Goal: Transaction & Acquisition: Download file/media

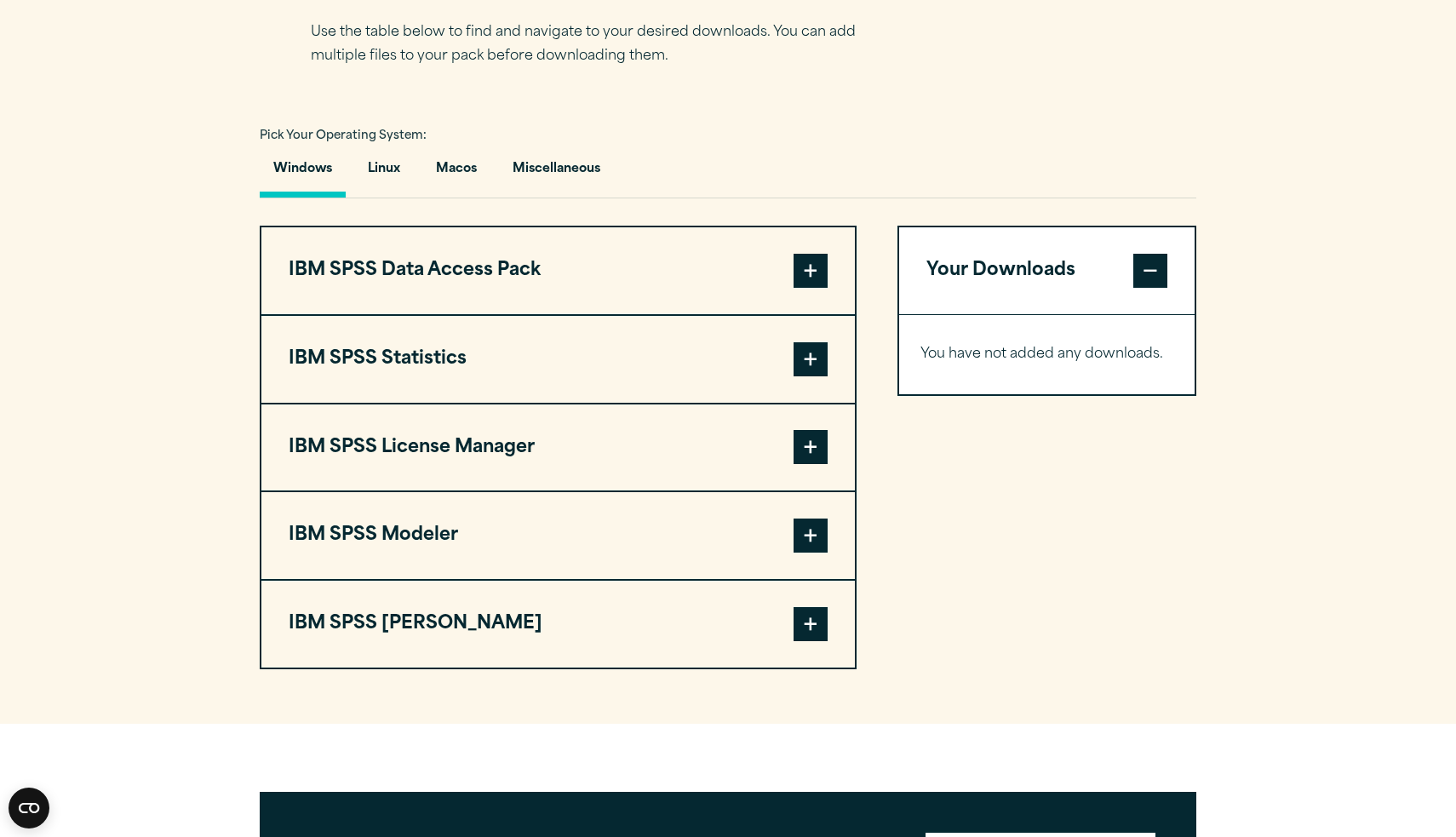
scroll to position [1175, 0]
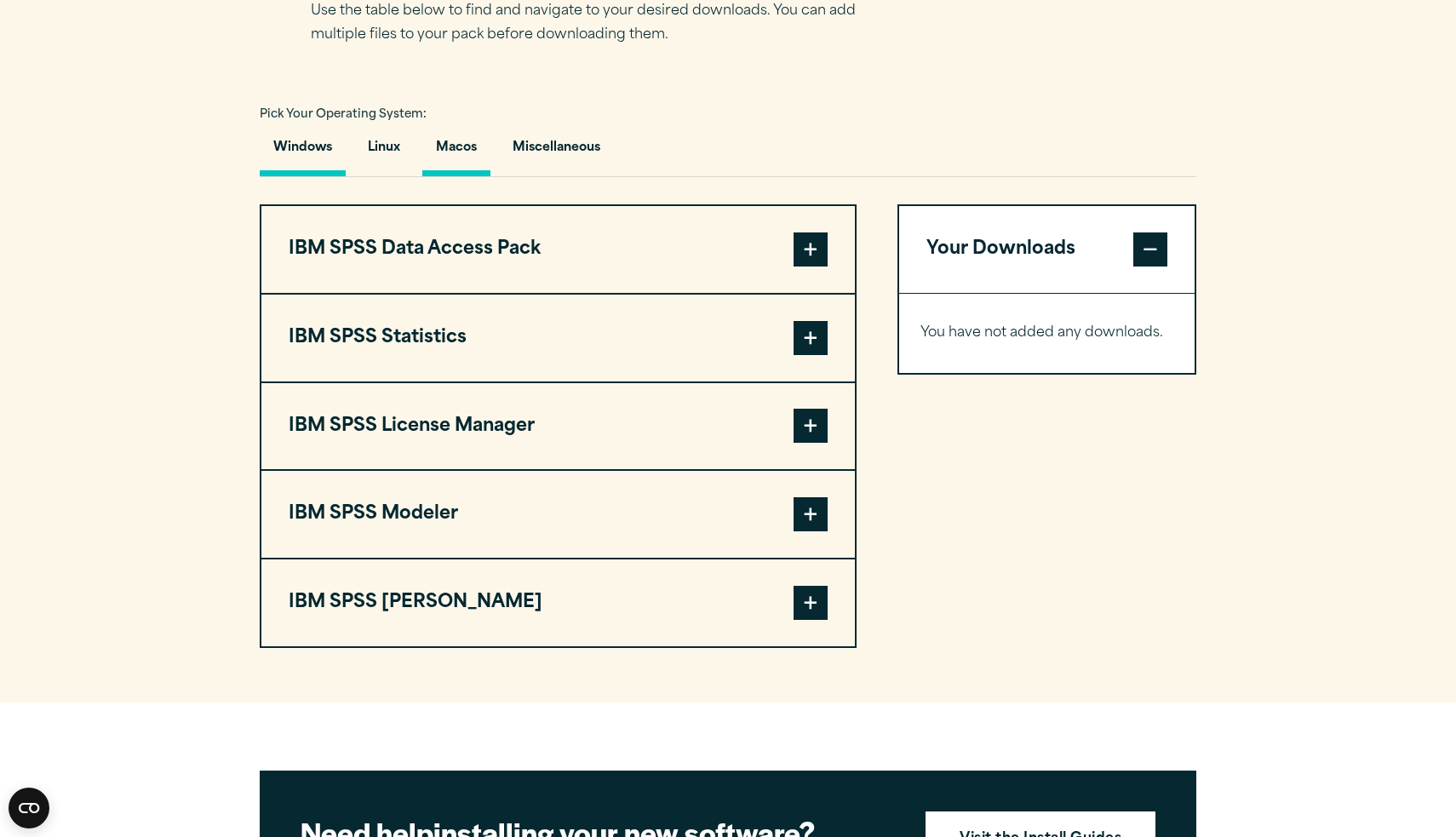
click at [457, 150] on button "Macos" at bounding box center [456, 151] width 68 height 49
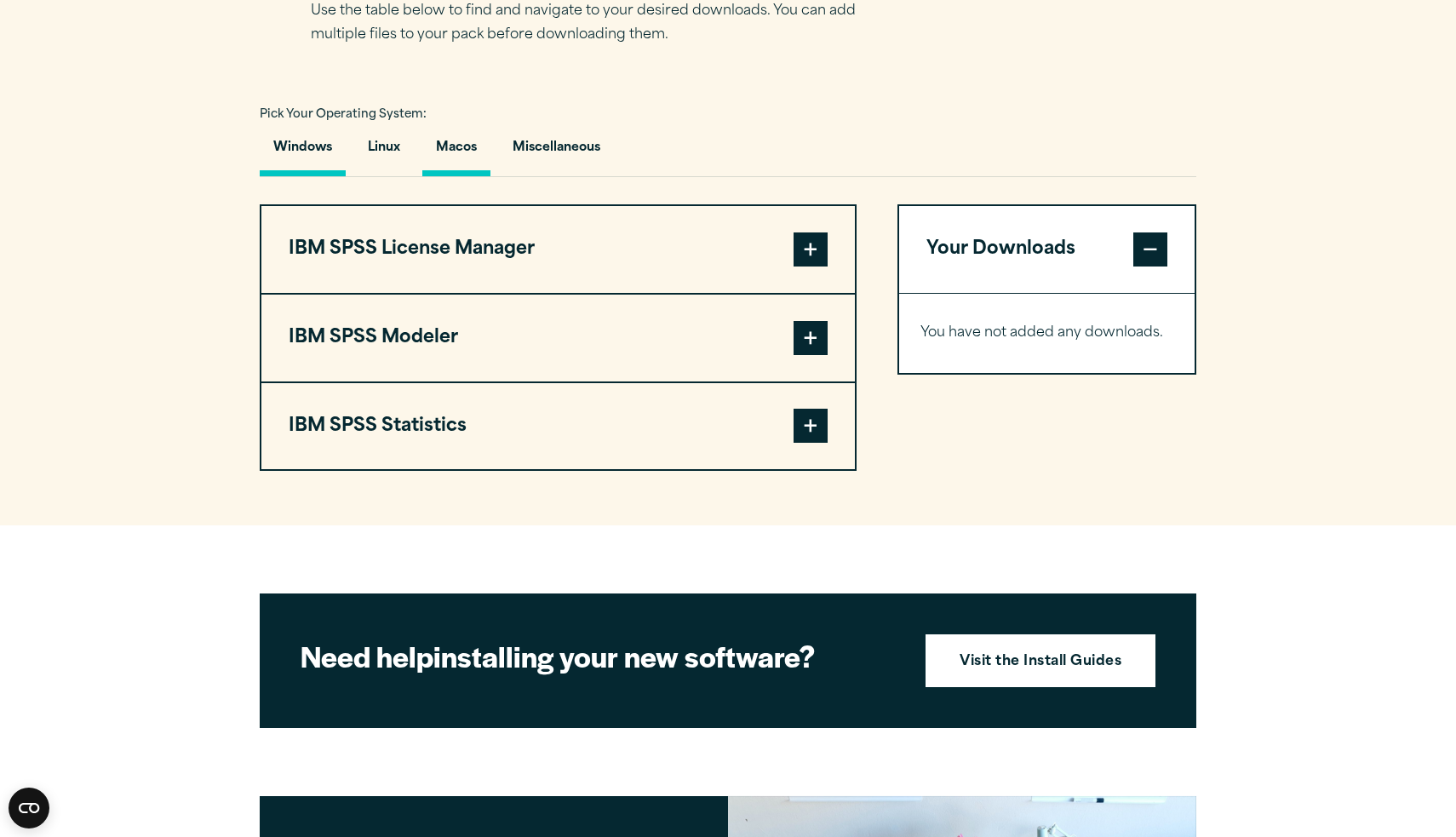
click at [296, 142] on button "Windows" at bounding box center [303, 151] width 86 height 49
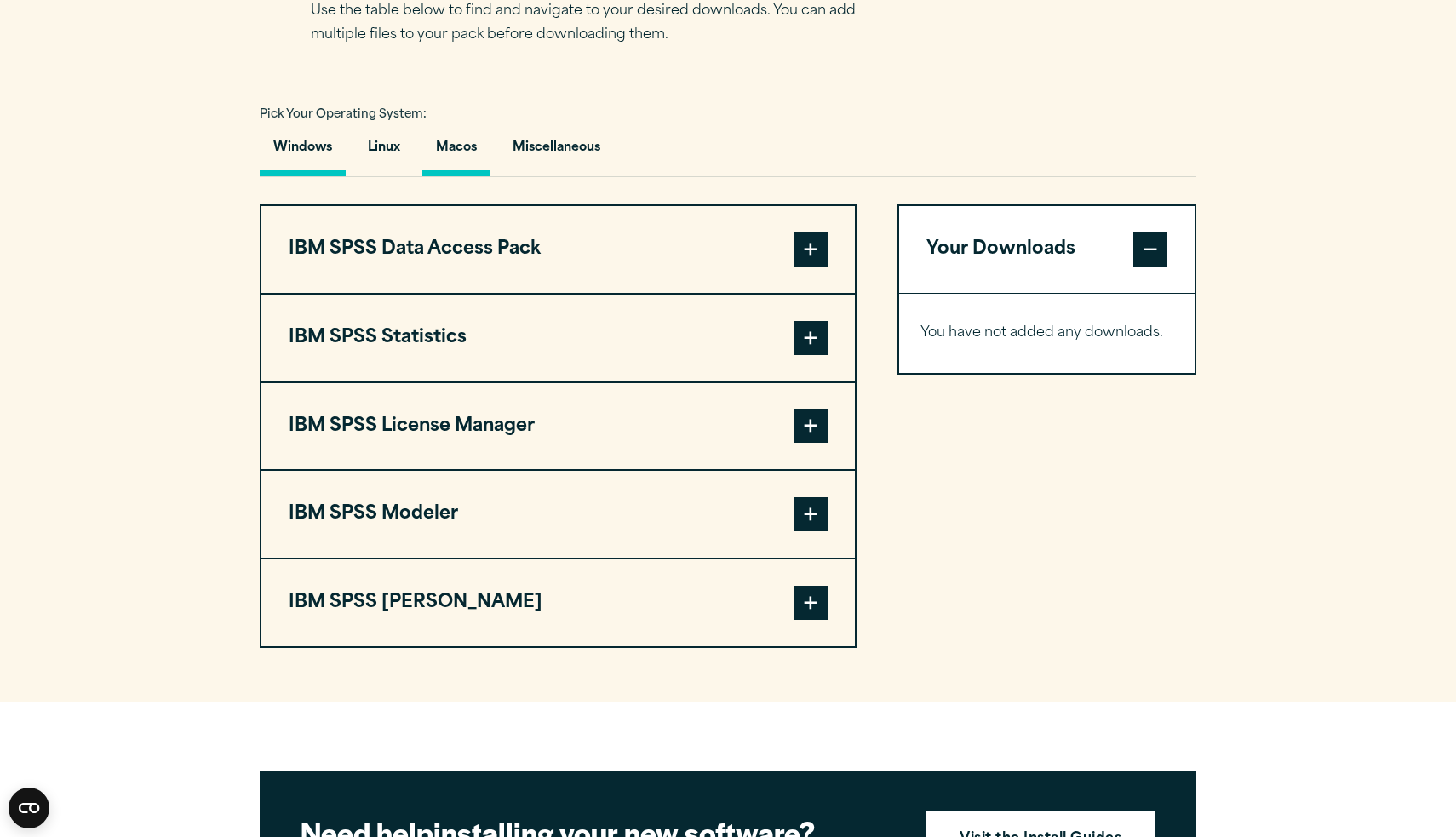
click at [466, 157] on button "Macos" at bounding box center [456, 151] width 68 height 49
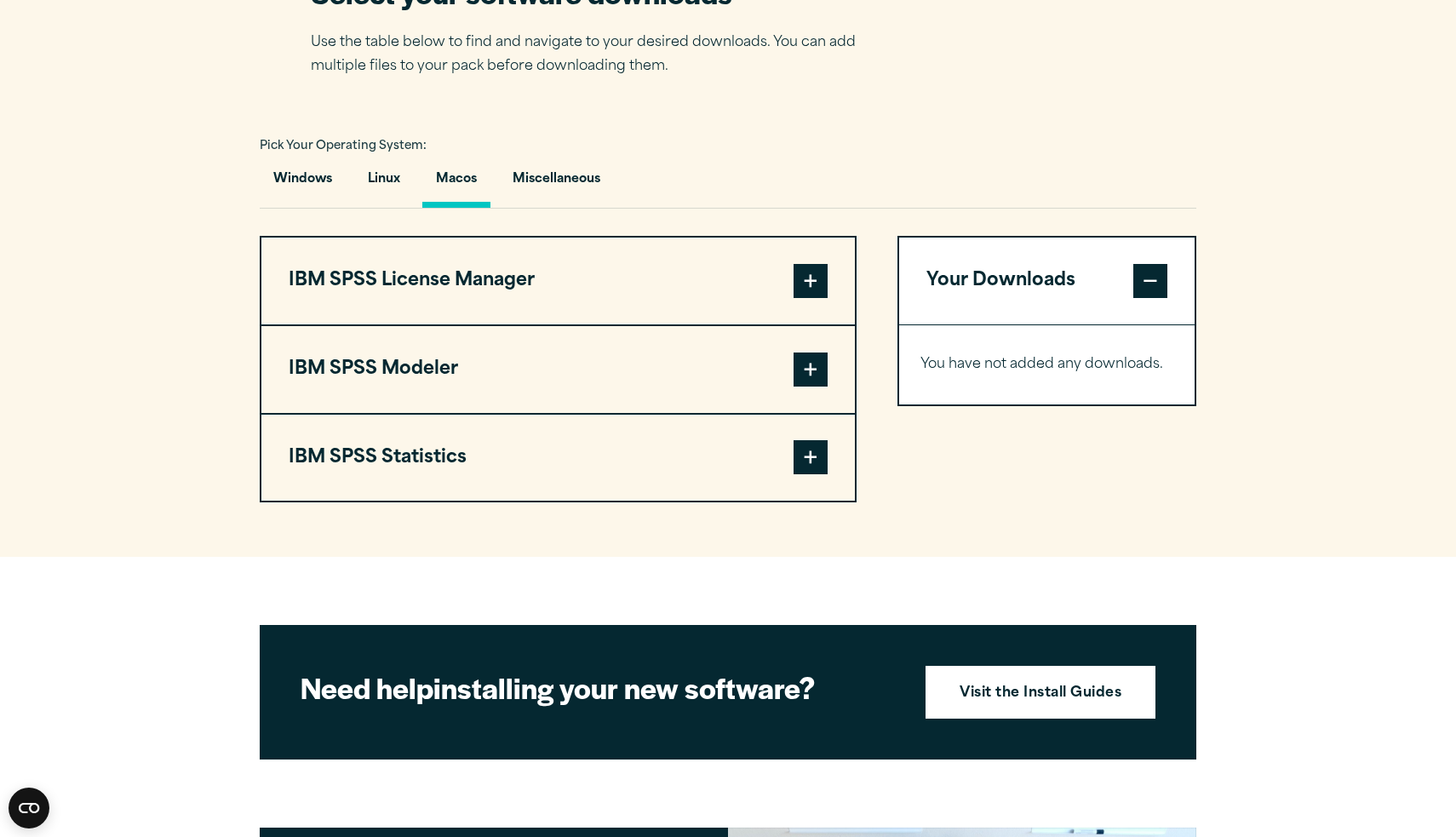
scroll to position [1146, 0]
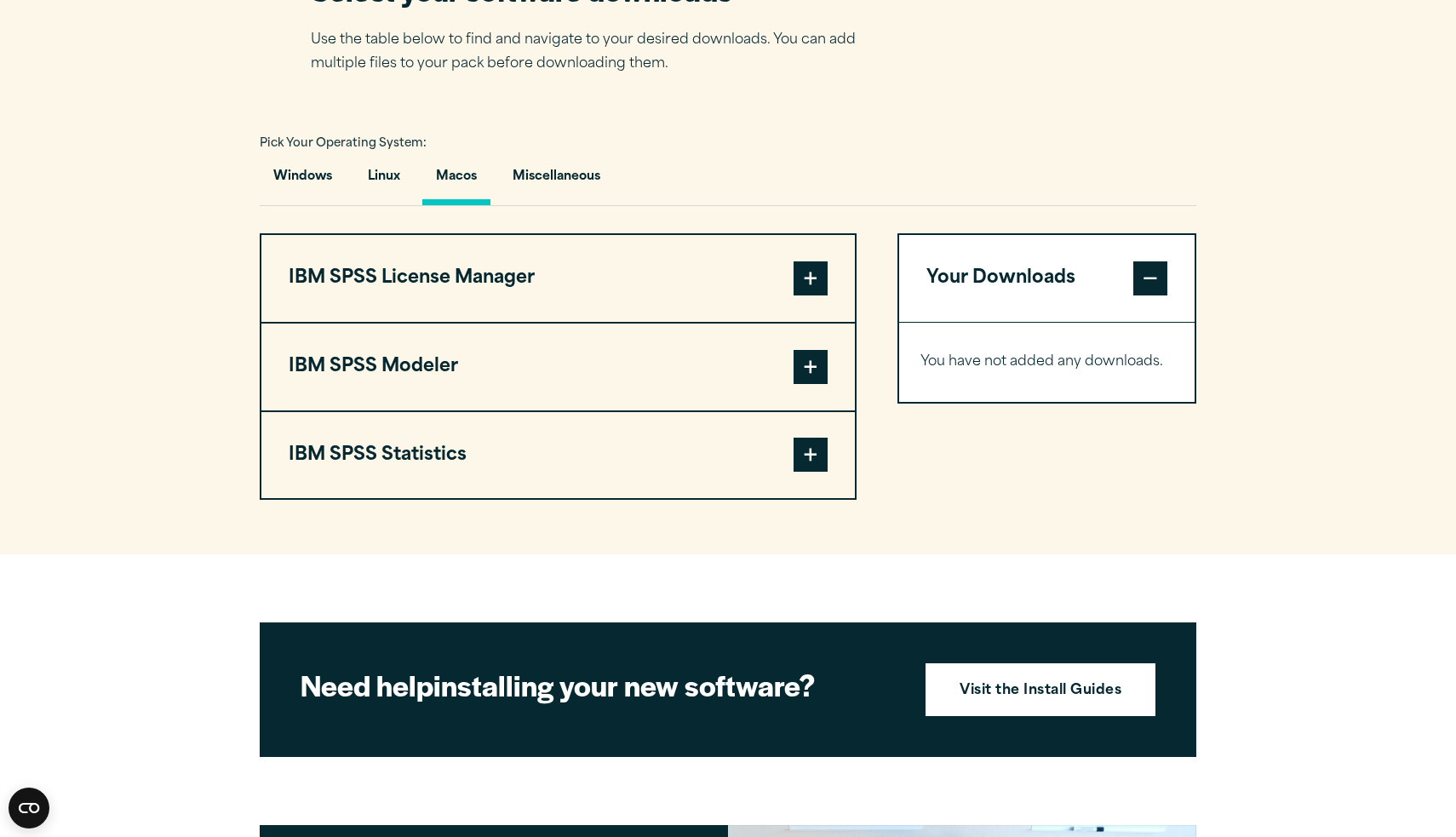
click at [505, 254] on button "IBM SPSS License Manager" at bounding box center [558, 278] width 594 height 87
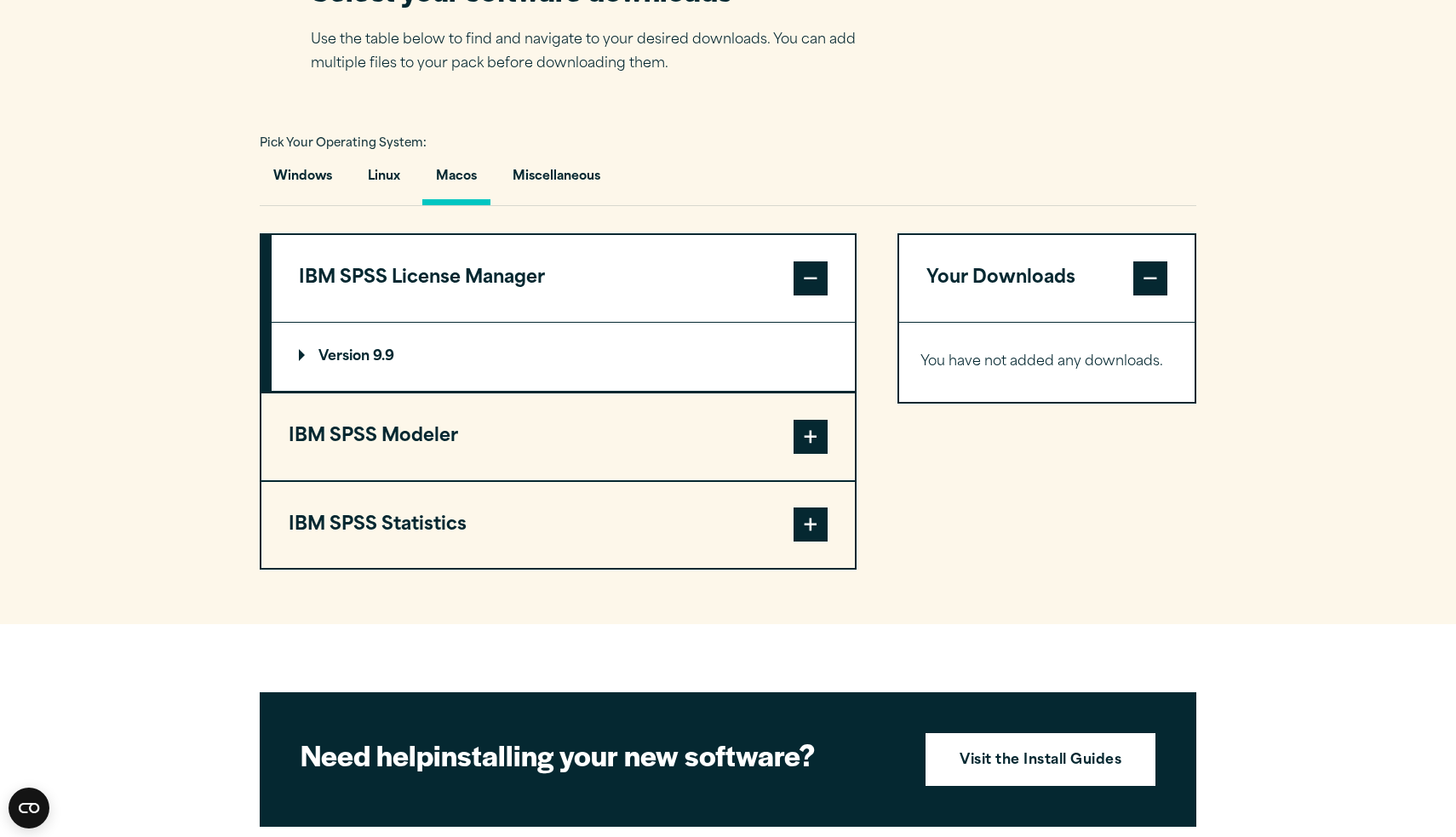
click at [505, 254] on button "IBM SPSS License Manager" at bounding box center [563, 278] width 583 height 87
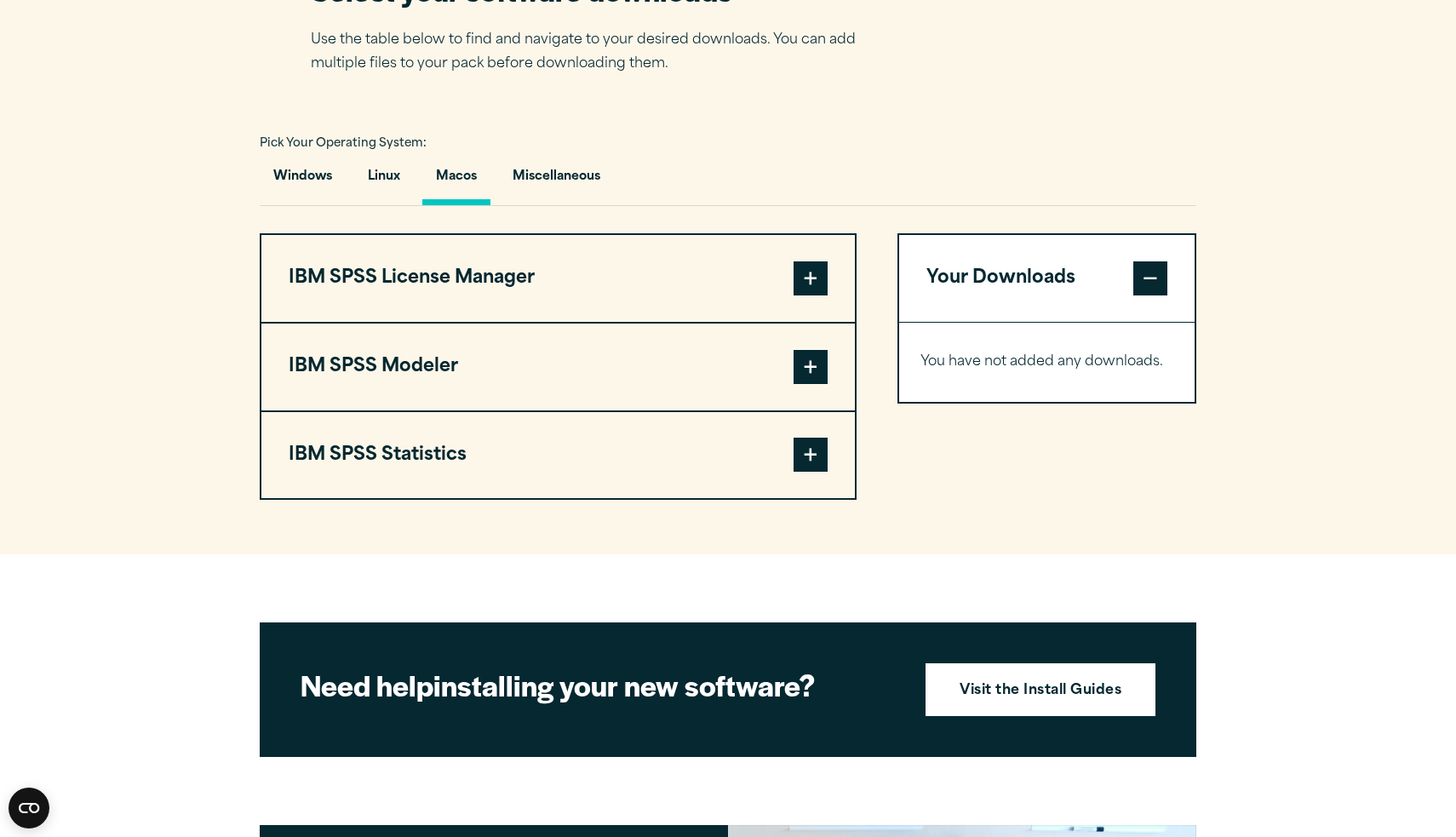
click at [505, 355] on button "IBM SPSS Modeler" at bounding box center [558, 367] width 594 height 87
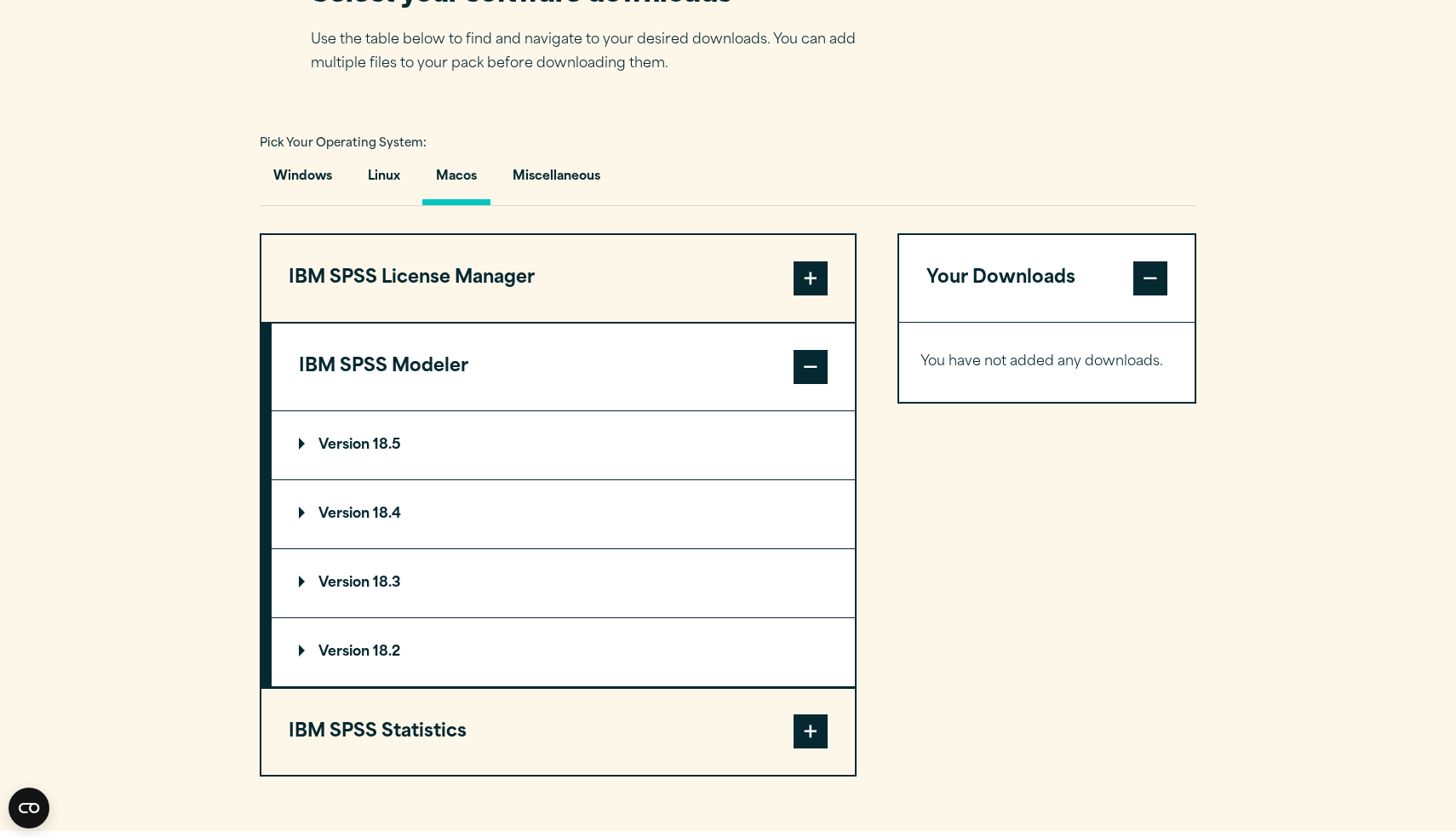
click at [505, 355] on button "IBM SPSS Modeler" at bounding box center [563, 367] width 583 height 87
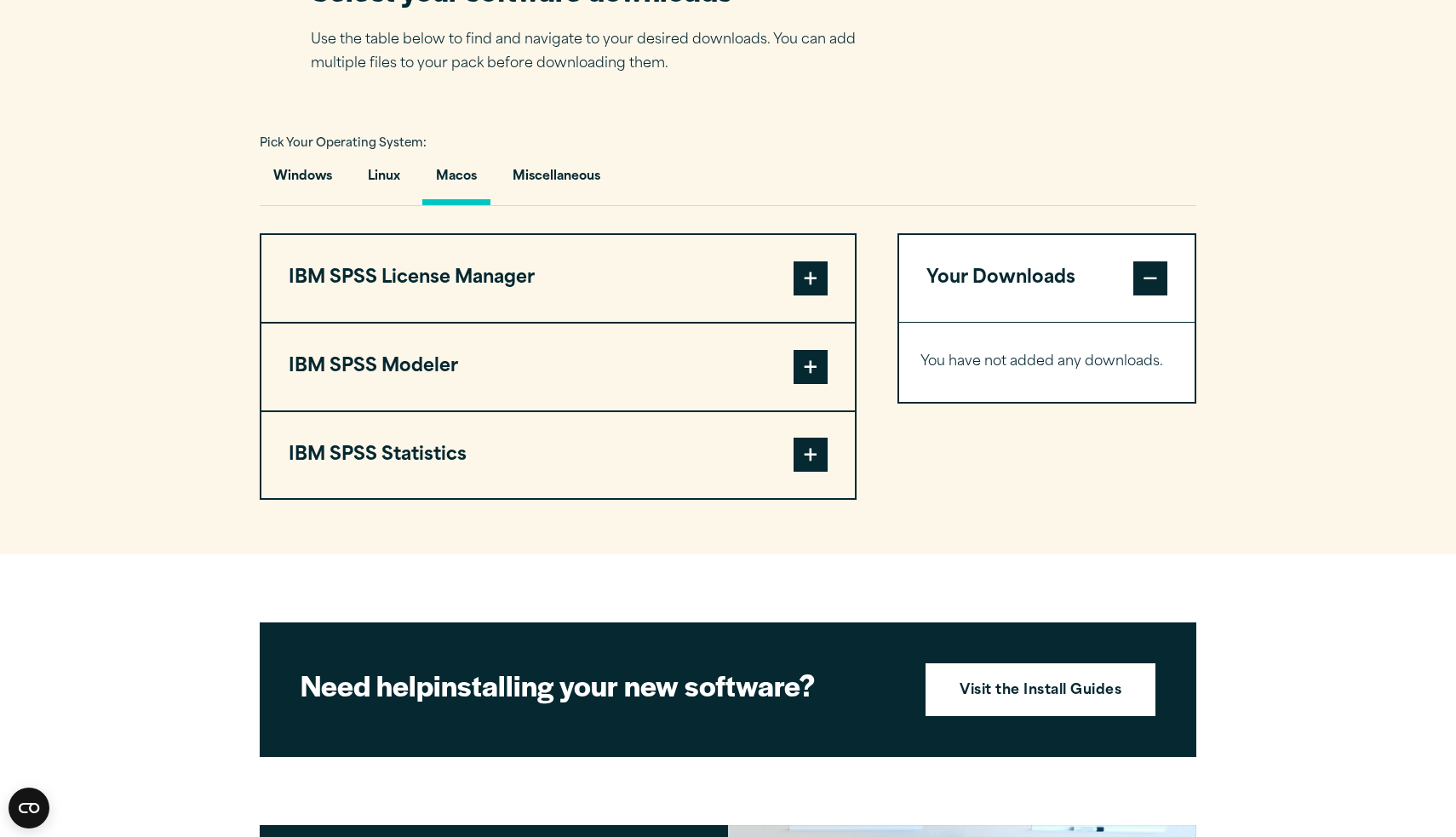
click at [512, 465] on button "IBM SPSS Statistics" at bounding box center [558, 455] width 594 height 87
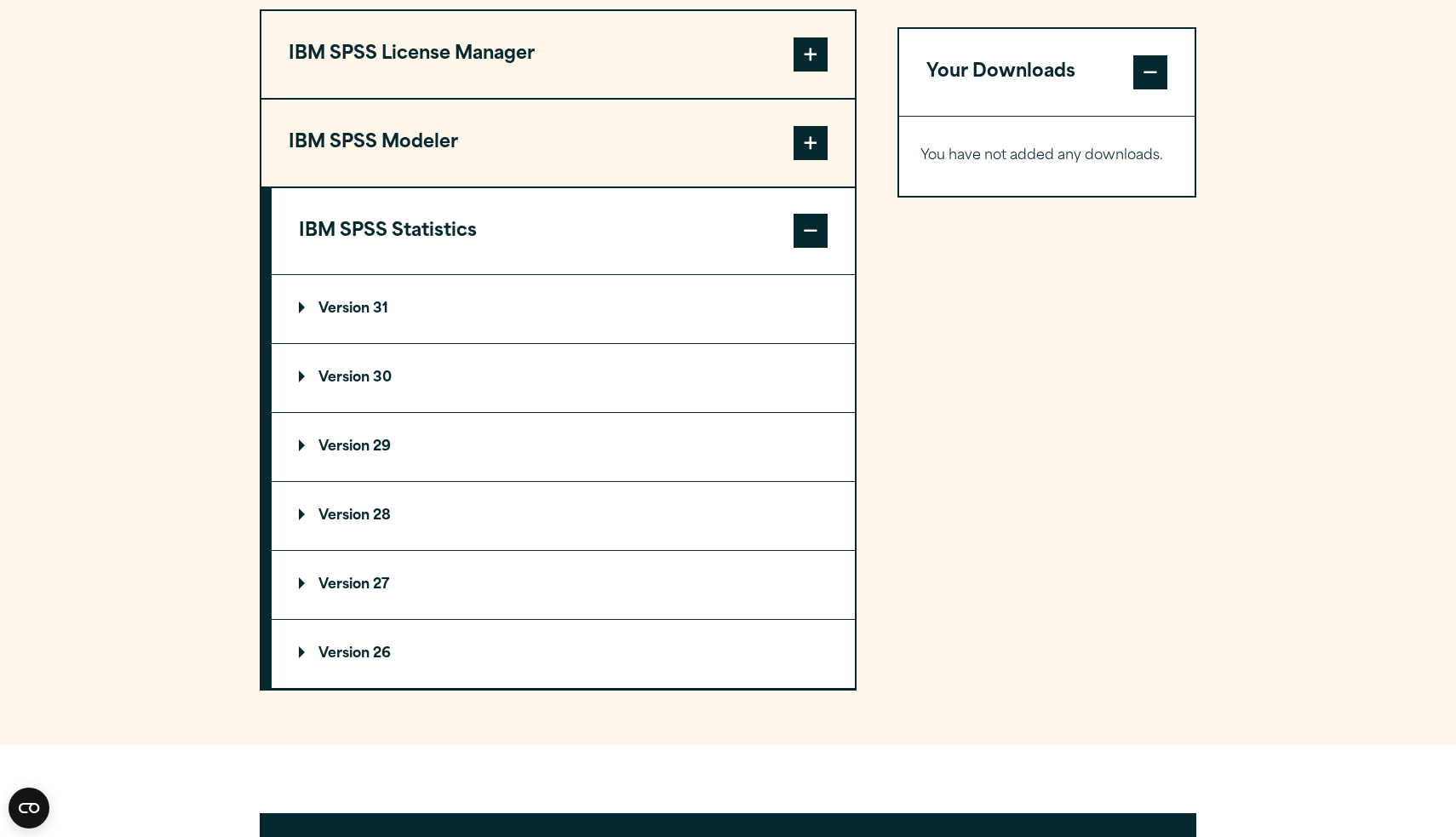
scroll to position [1389, 0]
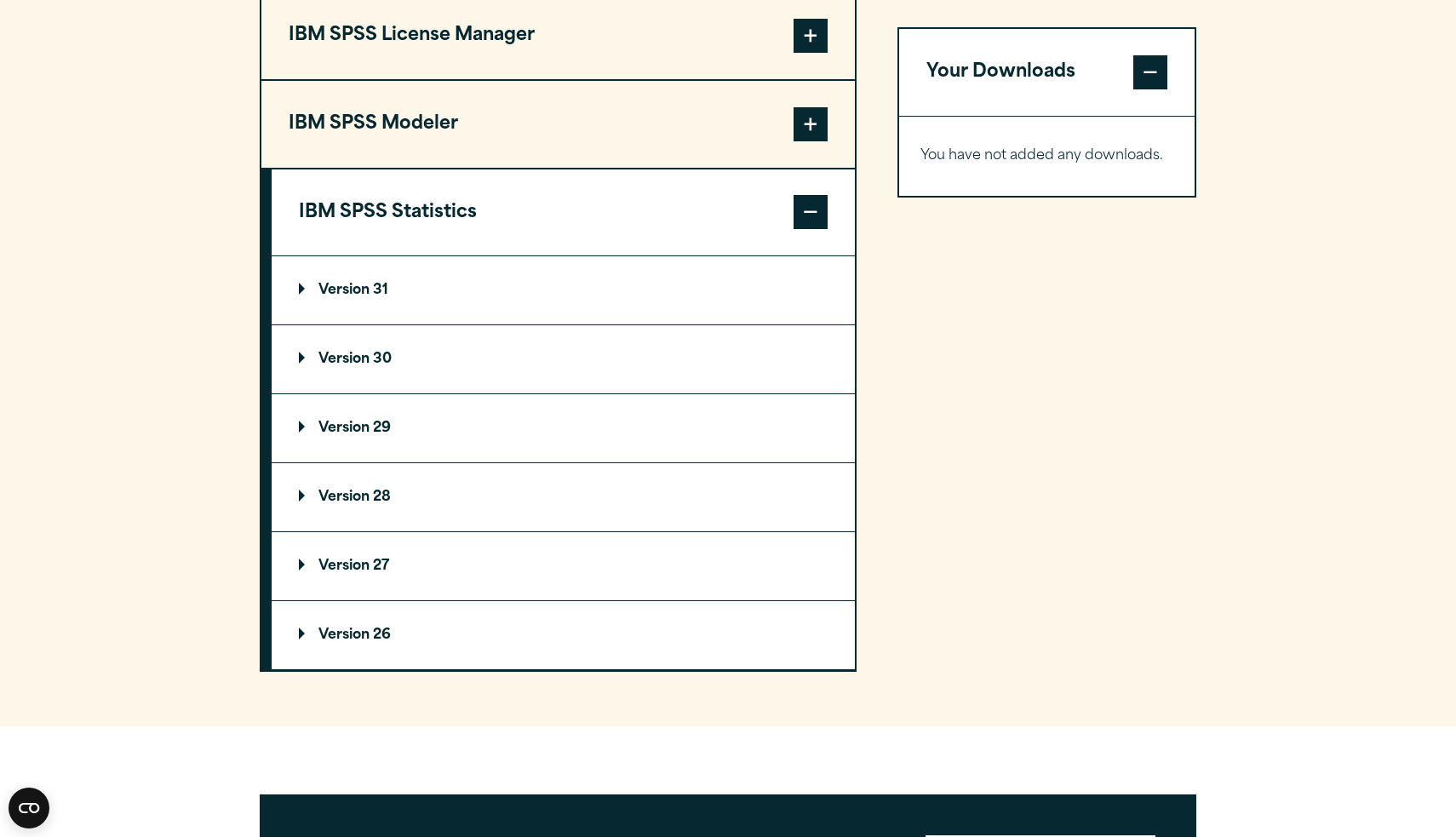
click at [334, 450] on summary "Version 29" at bounding box center [563, 428] width 583 height 68
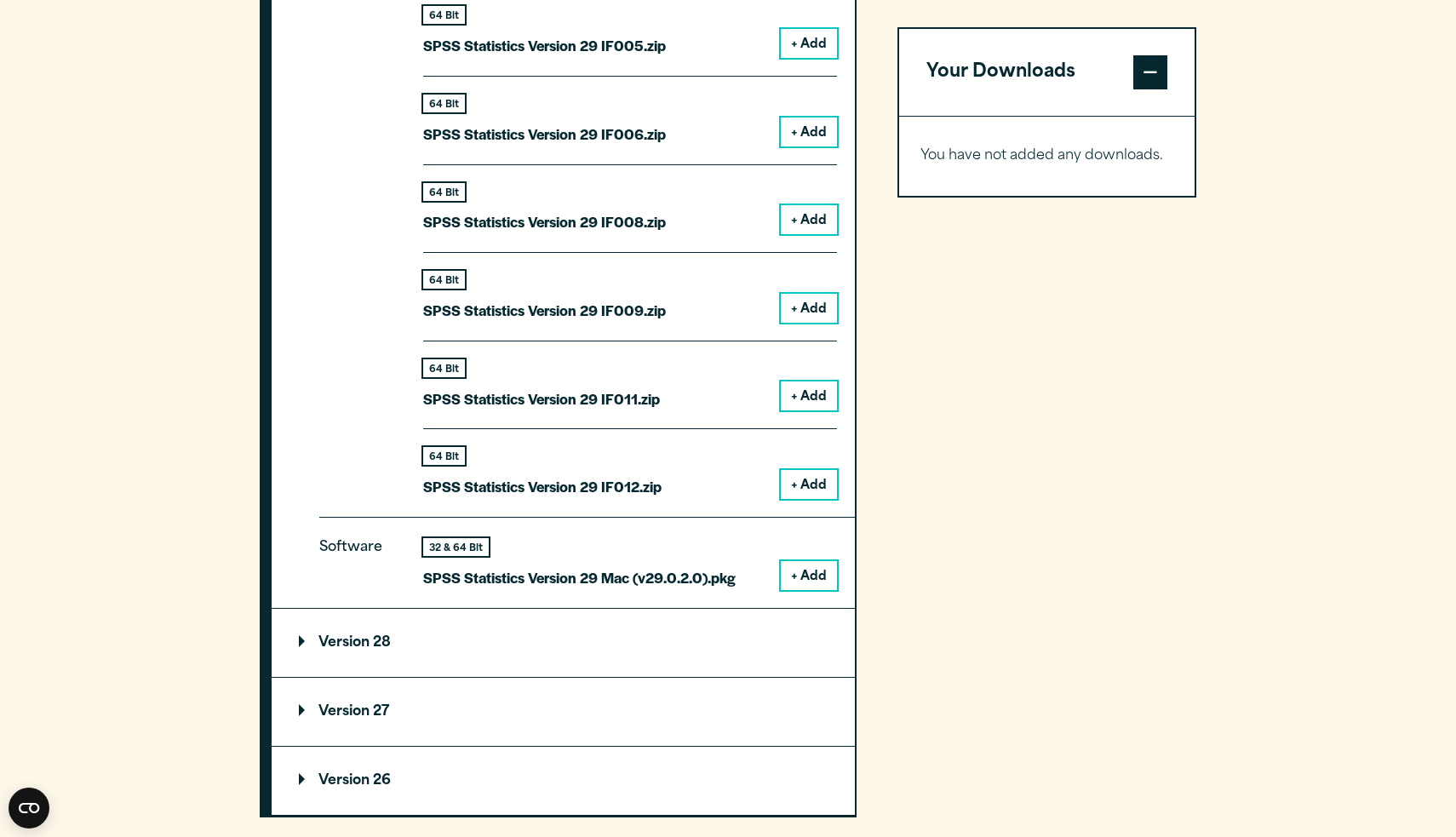
scroll to position [2137, 0]
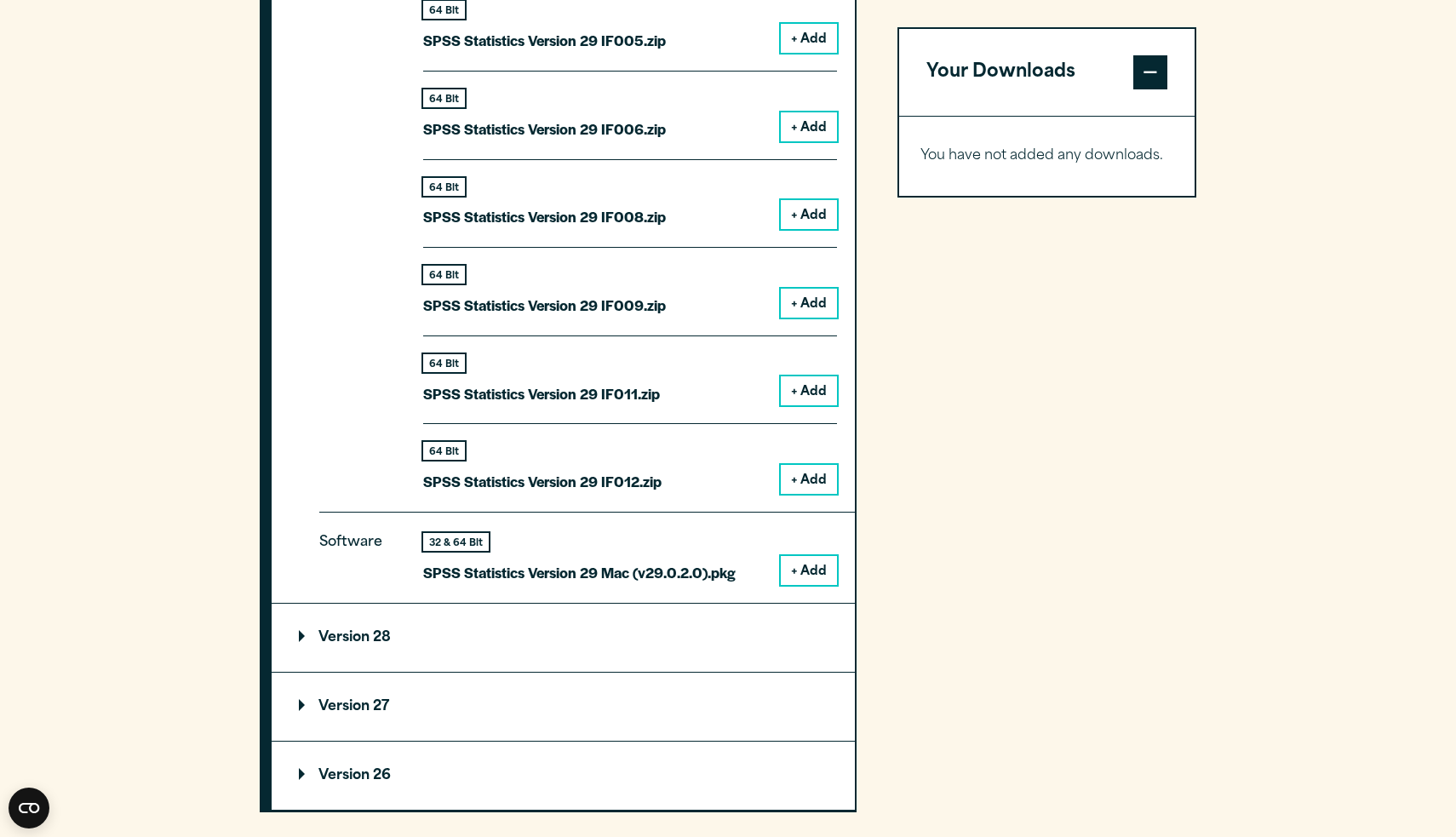
click at [828, 556] on button "+ Add" at bounding box center [808, 571] width 57 height 29
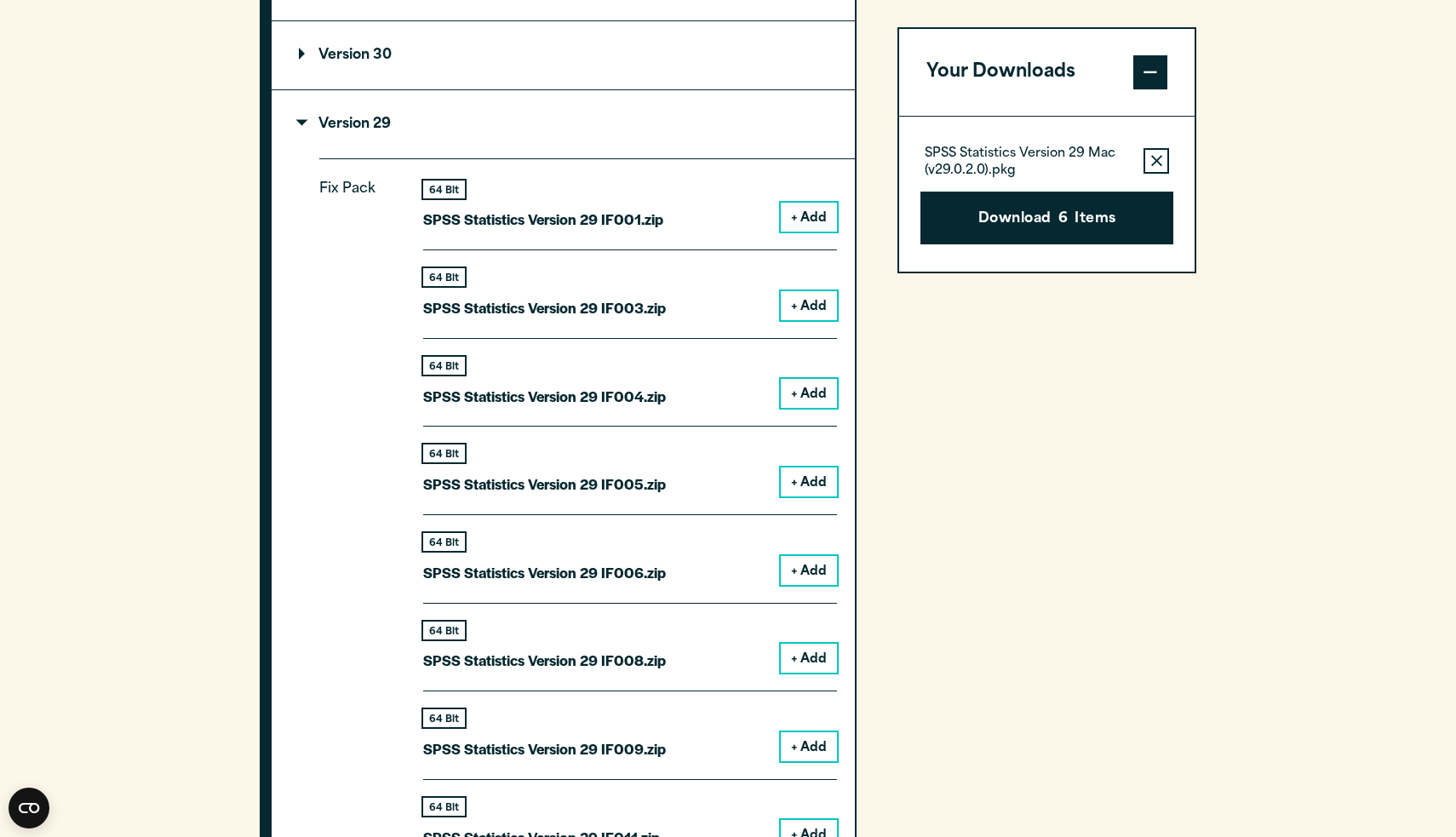
scroll to position [1681, 0]
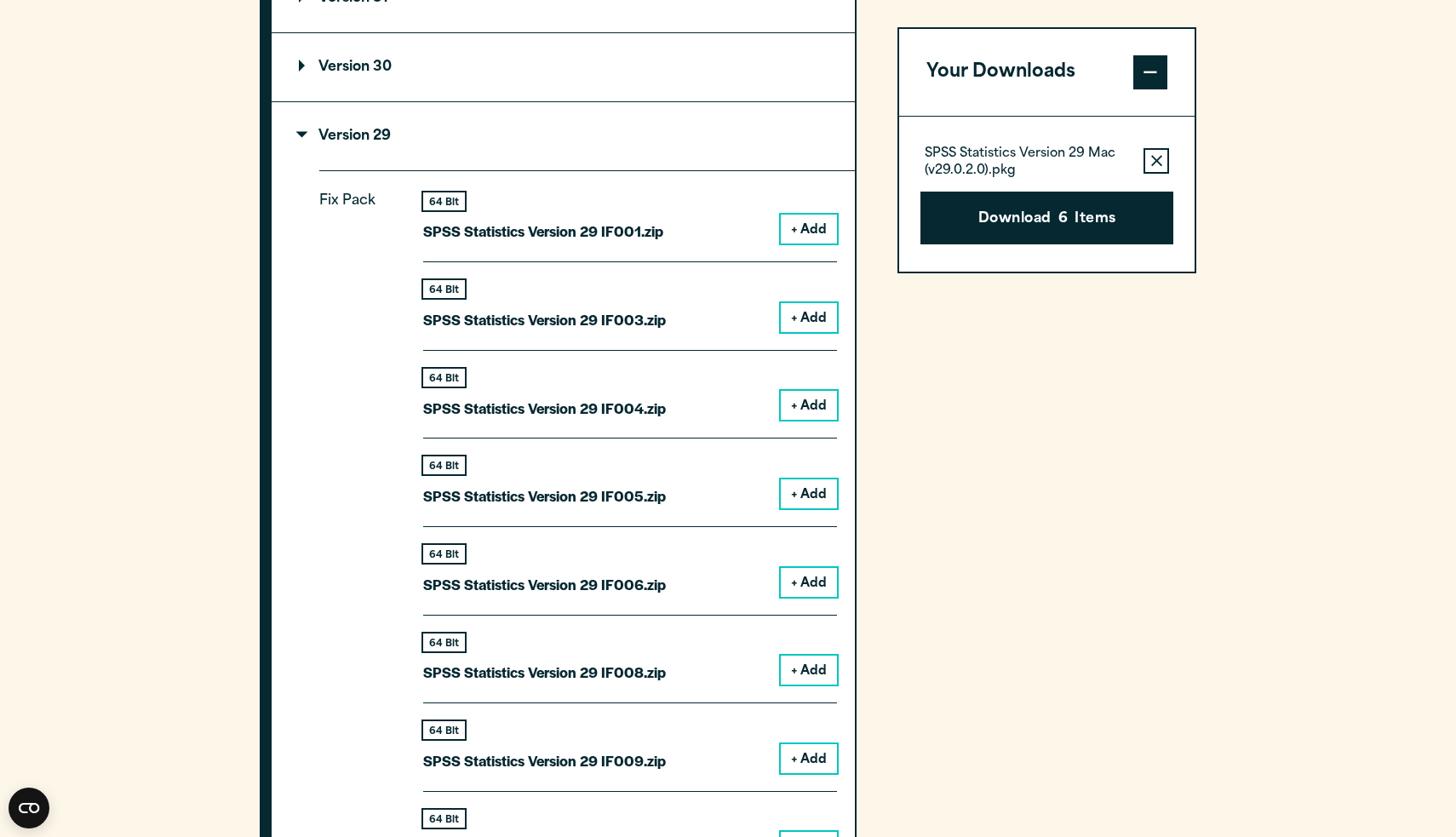
click at [805, 225] on button "+ Add" at bounding box center [808, 229] width 57 height 29
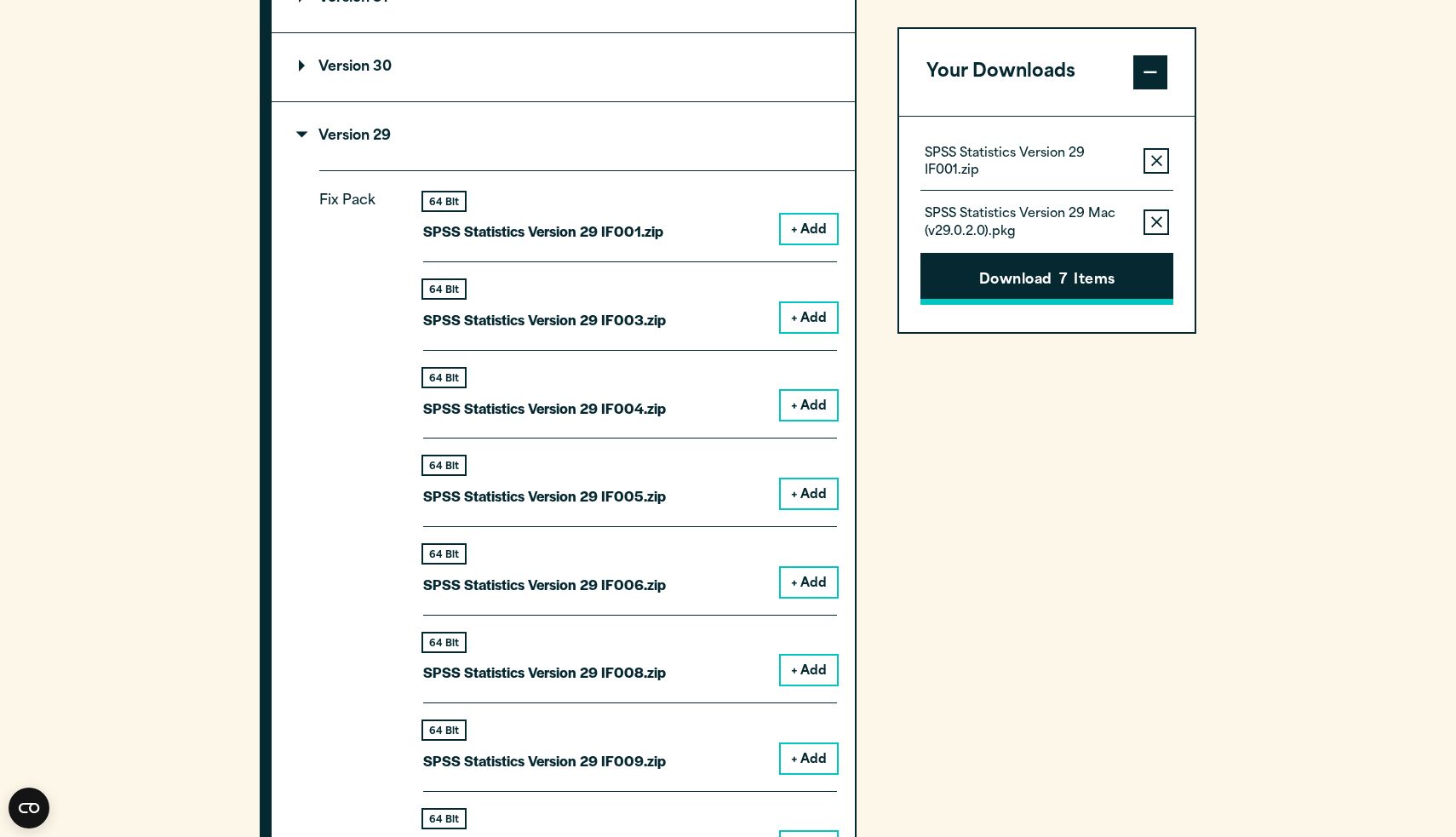
click at [1038, 295] on button "Download 7 Items" at bounding box center [1047, 279] width 253 height 53
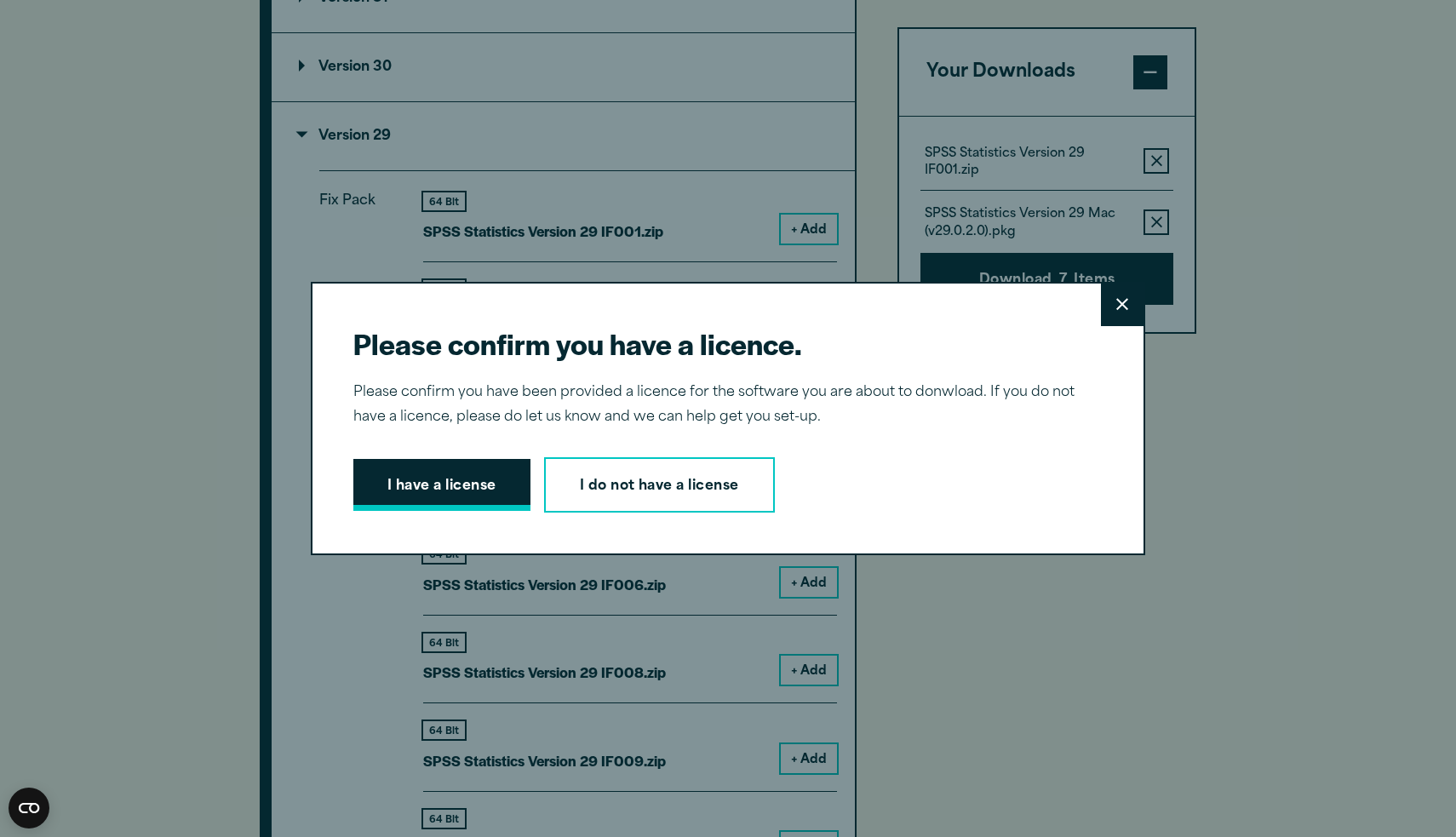
click at [485, 508] on button "I have a license" at bounding box center [442, 485] width 177 height 53
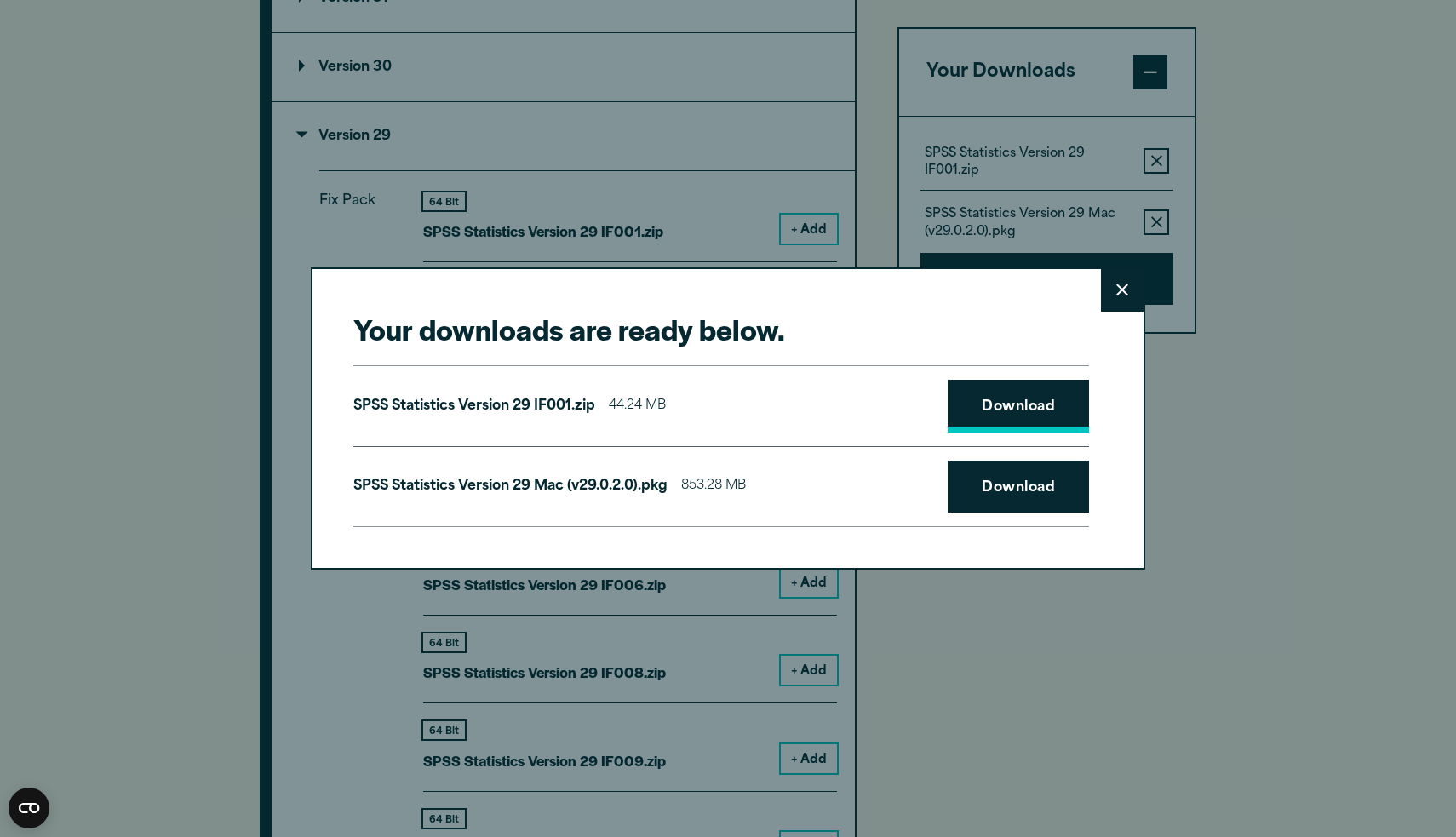
click at [1000, 411] on link "Download" at bounding box center [1018, 406] width 142 height 53
click at [1024, 462] on link "Download" at bounding box center [1018, 486] width 142 height 53
click at [1117, 288] on icon at bounding box center [1123, 289] width 11 height 12
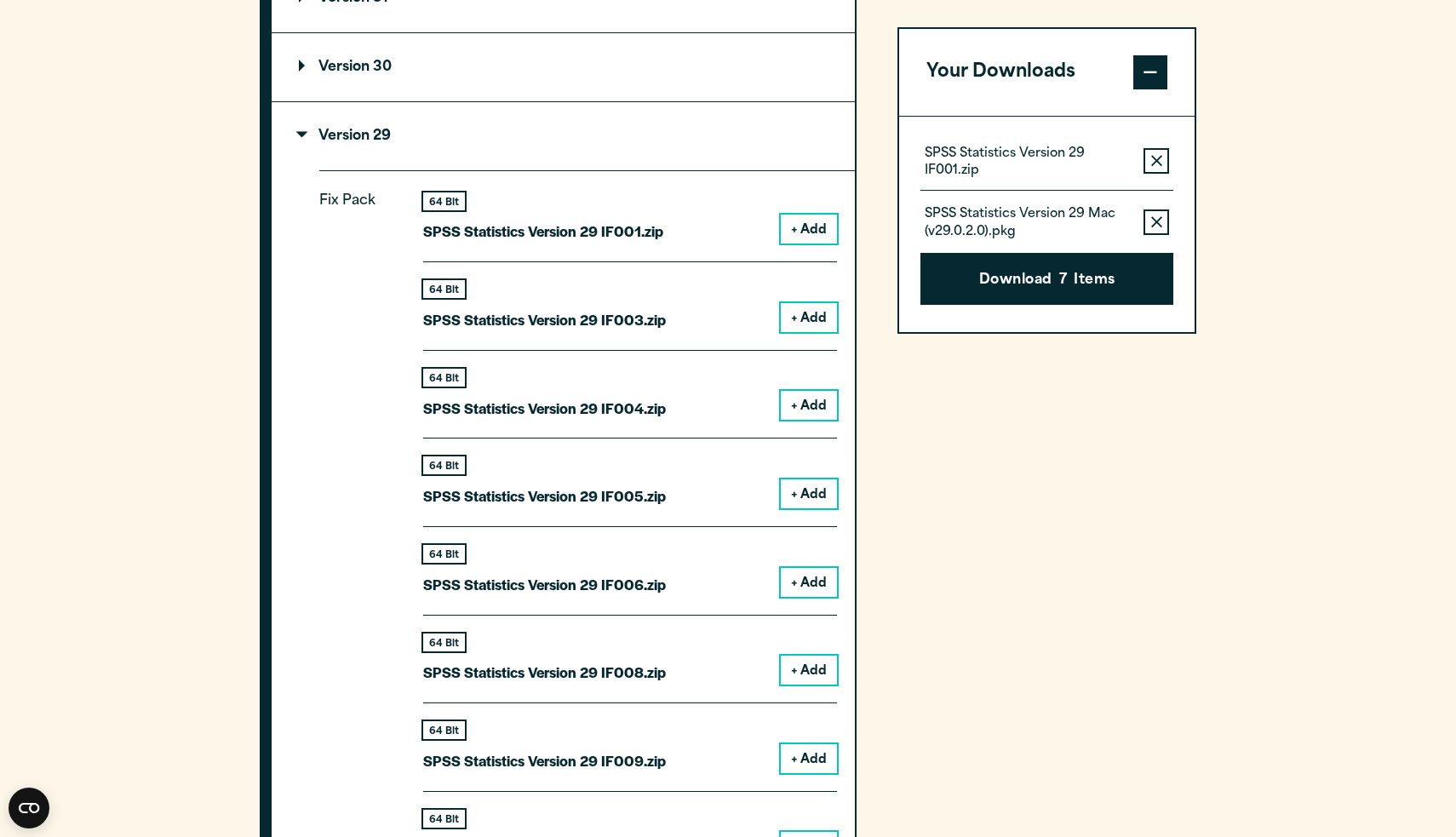
click at [1275, 411] on section "Select your software downloads Use the table below to find and navigate to your…" at bounding box center [728, 352] width 1456 height 1940
